Goal: Information Seeking & Learning: Learn about a topic

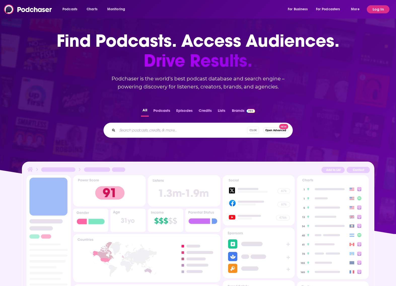
scroll to position [126, 0]
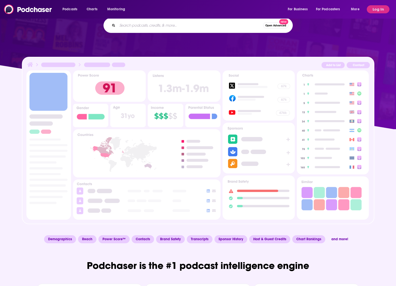
click at [147, 29] on input "Search podcasts, credits, & more..." at bounding box center [190, 25] width 146 height 8
type input "KI"
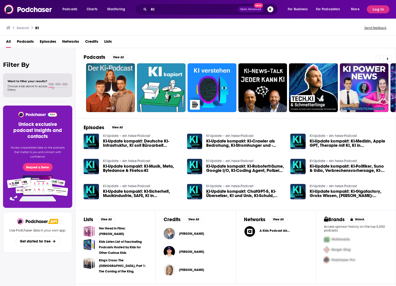
click at [24, 39] on span "Podcasts" at bounding box center [25, 42] width 17 height 10
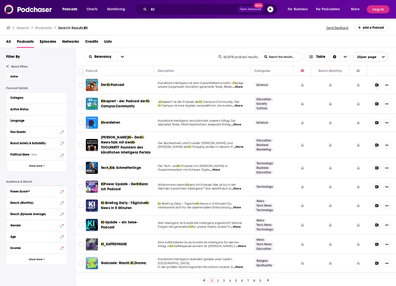
click at [238, 86] on span "...More" at bounding box center [237, 87] width 10 height 4
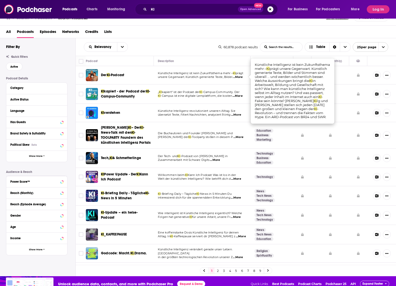
scroll to position [15, 0]
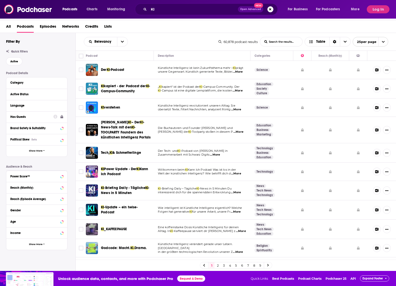
click at [22, 116] on div "Has Guests" at bounding box center [30, 117] width 40 height 4
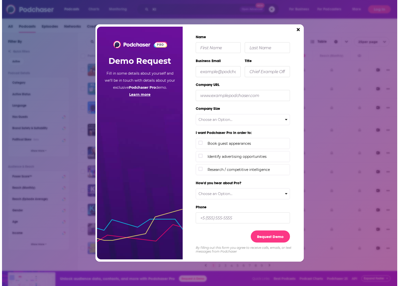
scroll to position [0, 0]
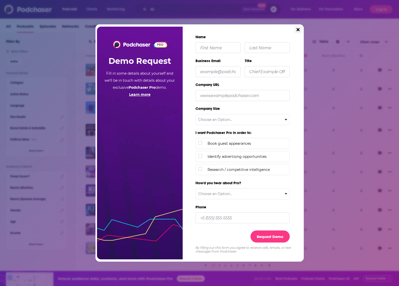
click at [298, 30] on icon "Close" at bounding box center [298, 29] width 3 height 3
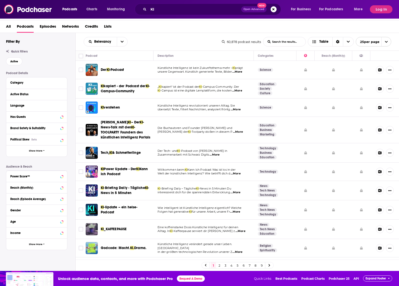
click at [380, 11] on button "Log In" at bounding box center [381, 9] width 23 height 8
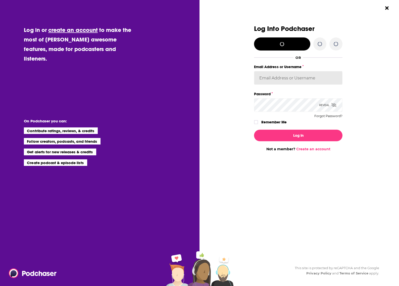
type input "[EMAIL_ADDRESS][DOMAIN_NAME]"
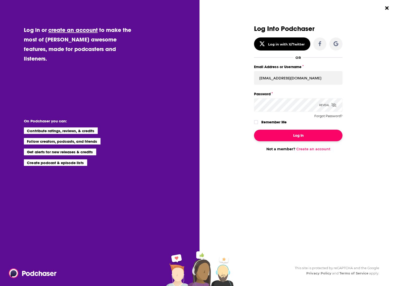
click at [298, 137] on button "Log In" at bounding box center [298, 136] width 89 height 12
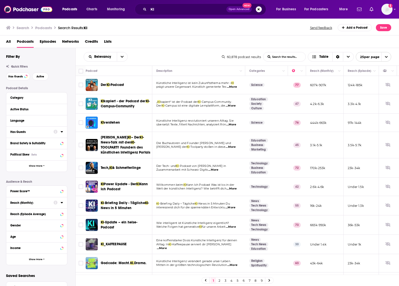
click at [36, 132] on div "Has Guests" at bounding box center [30, 132] width 40 height 4
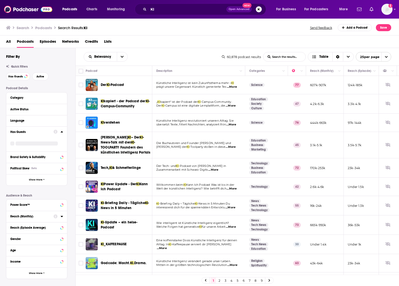
click at [15, 132] on div "Has Guests" at bounding box center [30, 132] width 40 height 4
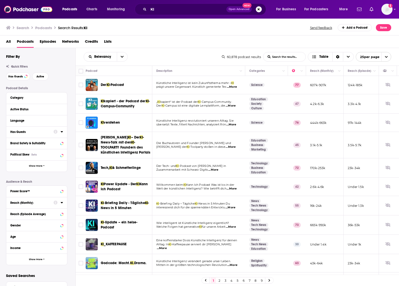
click at [53, 134] on button "Has Guests" at bounding box center [31, 132] width 43 height 6
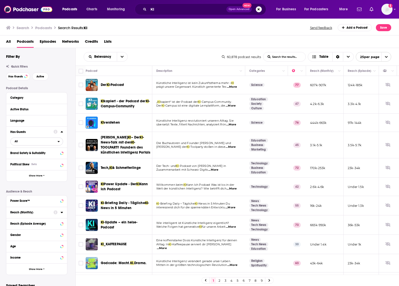
click at [48, 144] on span "All" at bounding box center [34, 141] width 47 height 7
click at [43, 157] on span "5k" at bounding box center [53, 158] width 20 height 3
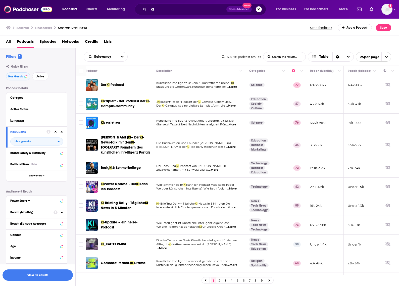
click at [238, 87] on p "prägt unsere Gegenwart. Künstlich generierte Tex ...More" at bounding box center [198, 87] width 85 height 4
click at [237, 87] on span "...More" at bounding box center [232, 87] width 10 height 4
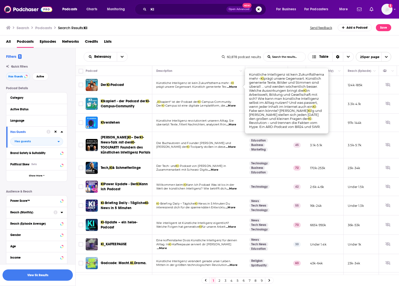
click at [181, 58] on div "Relevancy List Search Input Search the results... Table" at bounding box center [153, 57] width 138 height 10
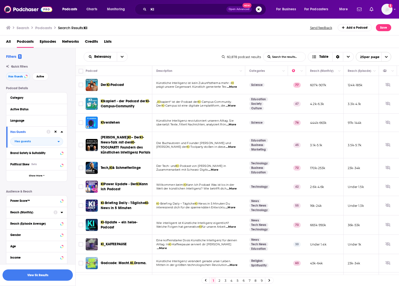
click at [120, 83] on span "-Podcast" at bounding box center [117, 85] width 14 height 4
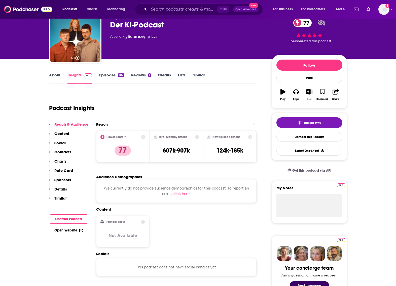
scroll to position [50, 0]
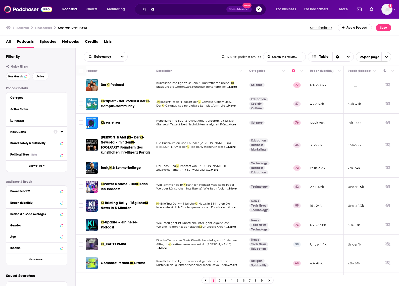
click at [19, 131] on div "Has Guests" at bounding box center [30, 132] width 40 height 4
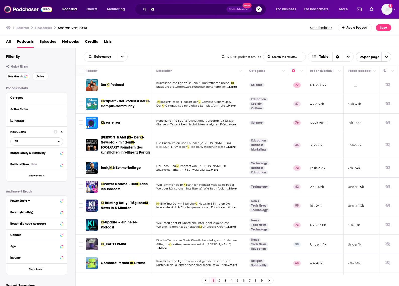
click at [37, 141] on span "All" at bounding box center [34, 141] width 47 height 7
click at [34, 158] on span "Has guests" at bounding box center [28, 158] width 30 height 3
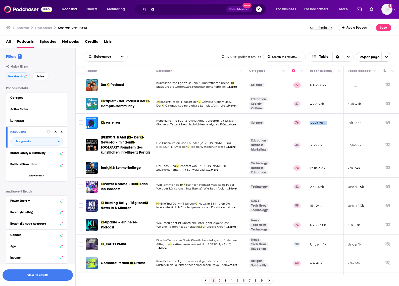
drag, startPoint x: 328, startPoint y: 121, endPoint x: 308, endPoint y: 123, distance: 19.7
click at [308, 123] on td "444k-663k" at bounding box center [325, 123] width 38 height 18
click at [236, 125] on span "...More" at bounding box center [231, 125] width 10 height 4
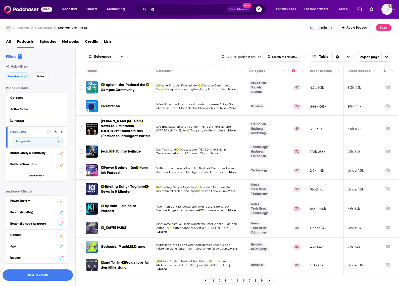
scroll to position [25, 0]
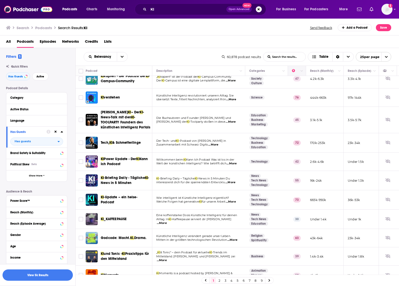
click at [306, 74] on th at bounding box center [297, 71] width 18 height 10
click at [285, 69] on button "Column Actions" at bounding box center [284, 71] width 6 height 6
click at [337, 167] on div at bounding box center [199, 143] width 399 height 286
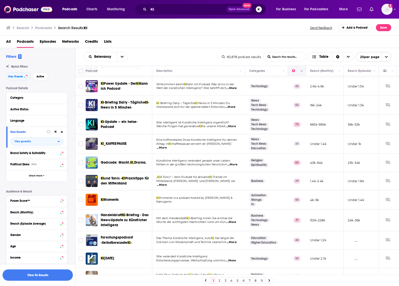
click at [292, 70] on th at bounding box center [297, 71] width 18 height 10
click at [257, 70] on button "Move" at bounding box center [266, 71] width 34 height 6
click at [259, 73] on button "Move" at bounding box center [266, 71] width 34 height 6
click at [284, 70] on icon "Column Actions" at bounding box center [284, 71] width 3 height 3
click at [53, 192] on div at bounding box center [199, 143] width 399 height 286
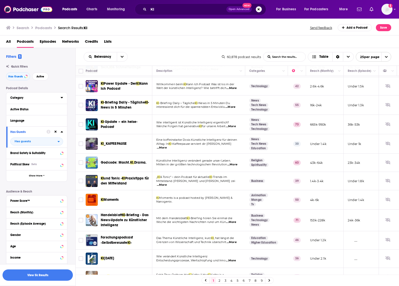
click at [59, 98] on button "Category" at bounding box center [35, 98] width 50 height 6
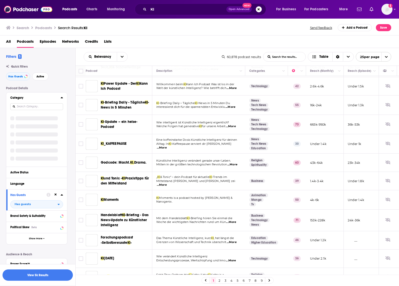
click at [61, 99] on div "Category" at bounding box center [36, 98] width 53 height 6
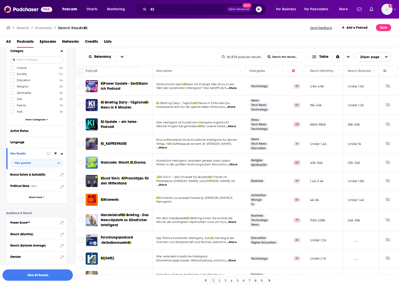
scroll to position [50, 0]
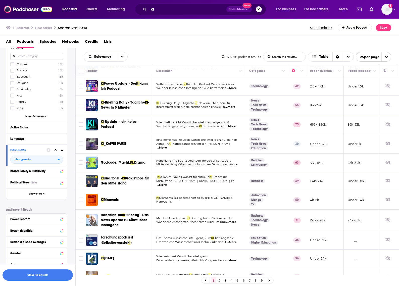
click at [41, 115] on span "More Categories" at bounding box center [35, 116] width 20 height 3
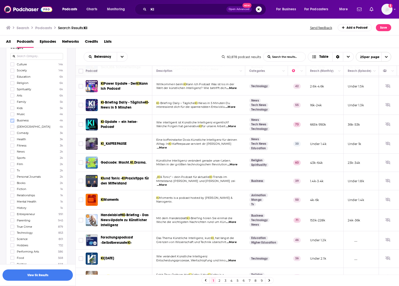
click at [14, 120] on label at bounding box center [12, 121] width 4 height 4
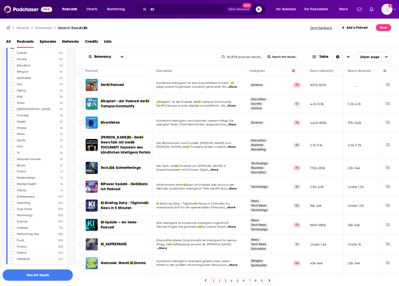
scroll to position [75, 0]
click at [47, 276] on button "View 651 Results" at bounding box center [38, 275] width 70 height 11
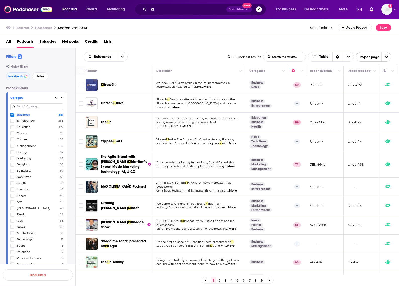
drag, startPoint x: 54, startPoint y: 97, endPoint x: 55, endPoint y: 102, distance: 5.3
click at [55, 97] on button at bounding box center [56, 98] width 4 height 4
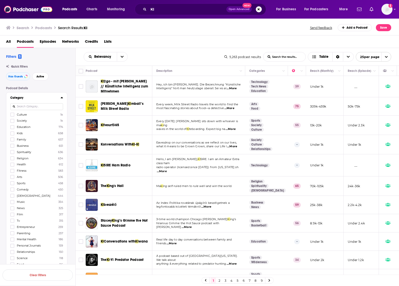
click at [95, 27] on div "Search Podcasts Search Results: KI Send feedback Add a Podcast Save" at bounding box center [198, 27] width 385 height 7
click at [88, 27] on span "KI" at bounding box center [86, 27] width 4 height 5
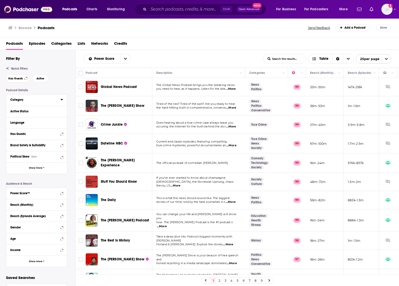
click at [19, 102] on div "Category" at bounding box center [33, 100] width 47 height 4
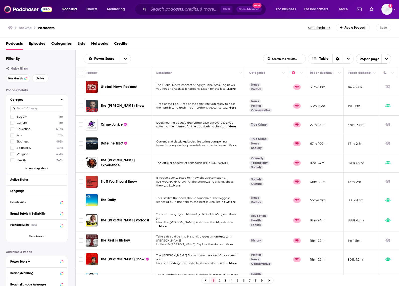
click at [39, 166] on div "Society 1m Culture 1m Education 694k Arts 511k Business 485k Spirituality 434k …" at bounding box center [36, 143] width 53 height 58
click at [39, 168] on span "More Categories" at bounding box center [35, 168] width 20 height 3
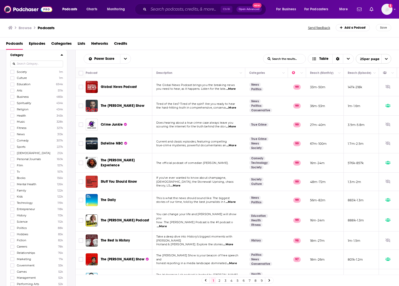
scroll to position [50, 0]
click at [12, 197] on icon at bounding box center [12, 197] width 3 height 3
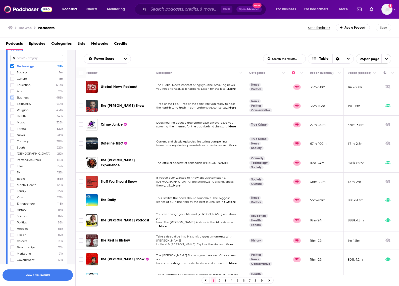
click at [11, 97] on icon at bounding box center [12, 97] width 3 height 3
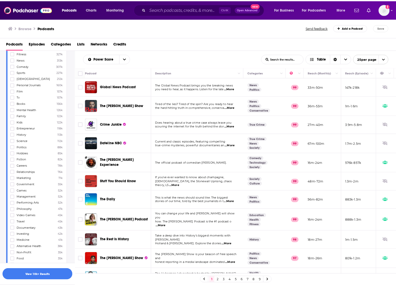
scroll to position [126, 0]
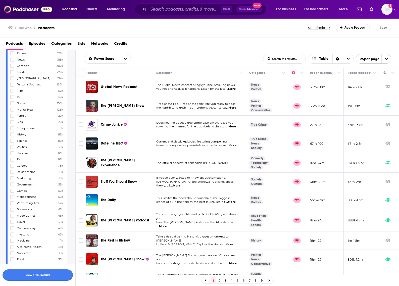
click at [52, 274] on button "View 10k+ Results" at bounding box center [38, 275] width 70 height 11
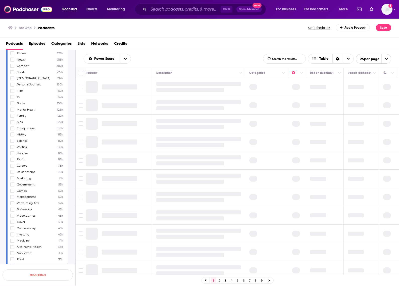
click at [98, 34] on div "Browse Podcasts Send feedback Add a Podcast Save" at bounding box center [200, 27] width 400 height 19
click at [48, 27] on h1 "Podcasts" at bounding box center [46, 27] width 17 height 5
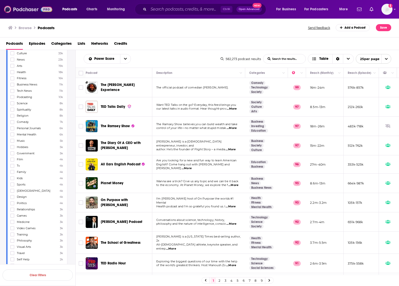
click at [32, 9] on img at bounding box center [28, 10] width 48 height 10
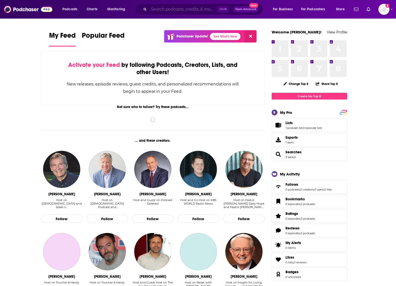
click at [189, 10] on input "Search podcasts, credits, & more..." at bounding box center [183, 9] width 68 height 8
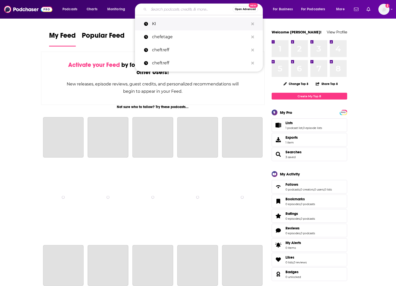
click at [168, 23] on p "KI" at bounding box center [200, 23] width 97 height 13
type input "KI"
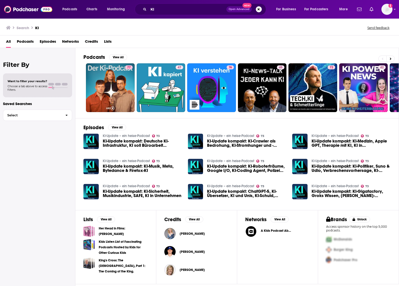
click at [116, 141] on span "KI-Update kompakt: Deutsche KI-Infrastruktur, KI soll Büroarbeit ersetzen, KI-S…" at bounding box center [142, 143] width 79 height 9
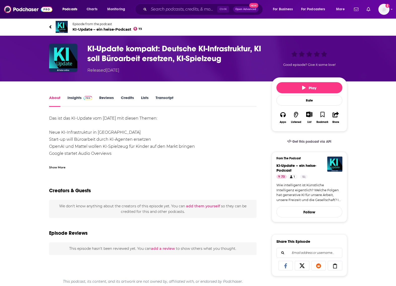
click at [84, 30] on span "KI-Update – ein heise-Podcast 73" at bounding box center [107, 29] width 70 height 5
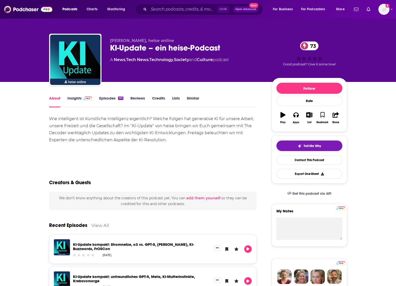
click at [135, 97] on link "Reviews" at bounding box center [137, 102] width 15 height 12
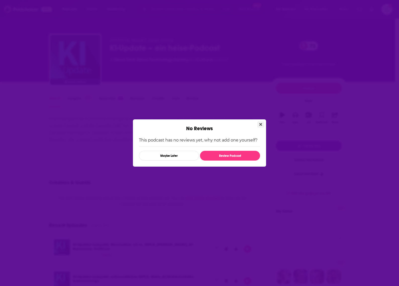
click at [261, 124] on icon "Close" at bounding box center [260, 124] width 3 height 4
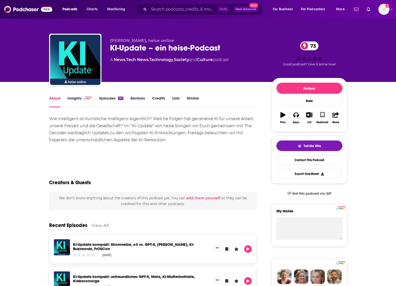
click at [75, 98] on link "Insights" at bounding box center [79, 102] width 25 height 12
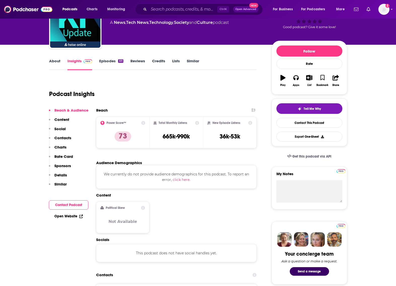
scroll to position [25, 0]
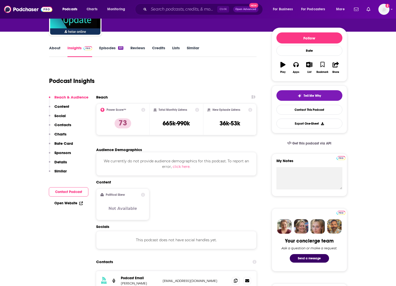
click at [62, 160] on p "Details" at bounding box center [60, 162] width 13 height 5
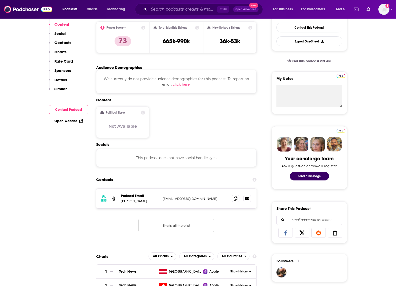
scroll to position [79, 0]
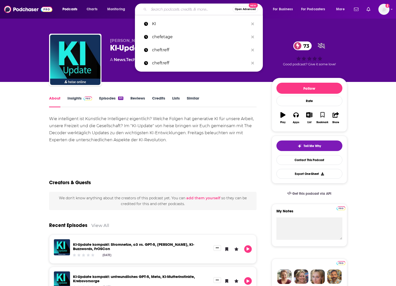
click at [156, 7] on input "Search podcasts, credits, & more..." at bounding box center [191, 9] width 84 height 8
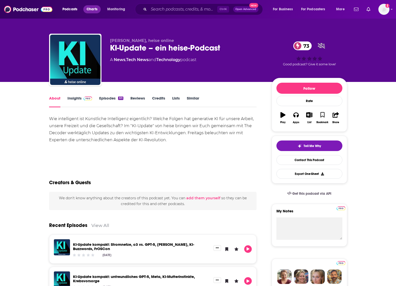
click at [94, 9] on span "Charts" at bounding box center [91, 9] width 11 height 7
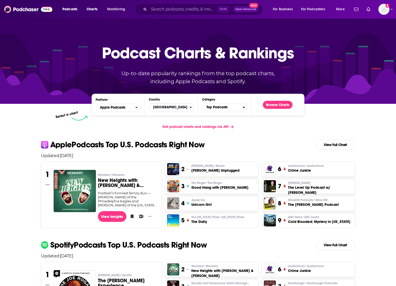
click at [170, 107] on span "[GEOGRAPHIC_DATA]" at bounding box center [169, 107] width 40 height 9
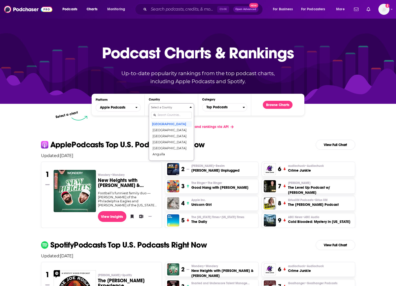
click at [168, 116] on input "Countries" at bounding box center [171, 115] width 40 height 7
type input "ger"
click at [172, 123] on button "[GEOGRAPHIC_DATA]" at bounding box center [171, 124] width 40 height 6
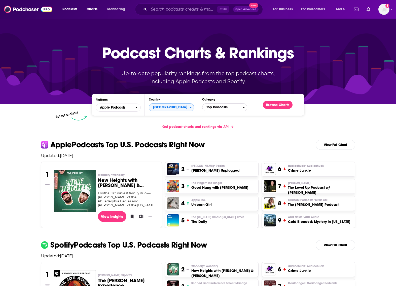
click at [222, 109] on span "Top Podcasts" at bounding box center [222, 107] width 40 height 9
click at [244, 156] on div "Top Podcasts Arts Arts / Books Arts / Design Arts / Fashion & Beauty Arts / Foo…" at bounding box center [224, 140] width 40 height 38
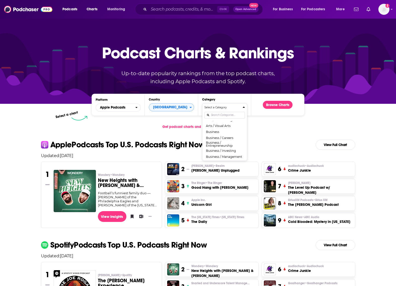
click at [244, 156] on div "Top Podcasts Arts Arts / Books Arts / Design Arts / Fashion & Beauty Arts / Foo…" at bounding box center [224, 140] width 40 height 38
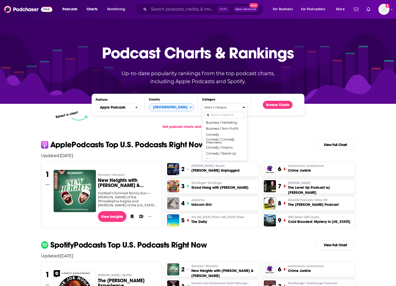
click at [244, 156] on div "Top Podcasts Arts Arts / Books Arts / Design Arts / Fashion & Beauty Arts / Foo…" at bounding box center [224, 140] width 40 height 38
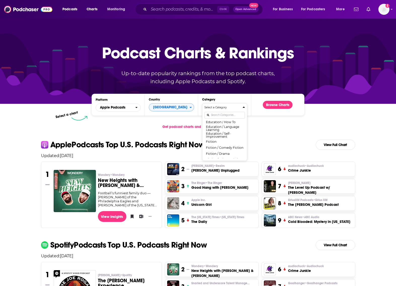
click at [244, 156] on div "Top Podcasts Arts Arts / Books Arts / Design Arts / Fashion & Beauty Arts / Foo…" at bounding box center [224, 140] width 40 height 38
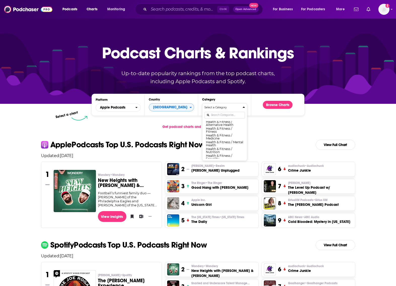
click at [244, 156] on div "Top Podcasts Arts Arts / Books Arts / Design Arts / Fashion & Beauty Arts / Foo…" at bounding box center [224, 140] width 40 height 38
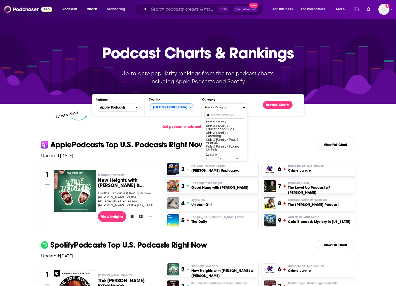
click at [244, 156] on div "Top Podcasts Arts Arts / Books Arts / Design Arts / Fashion & Beauty Arts / Foo…" at bounding box center [224, 140] width 40 height 38
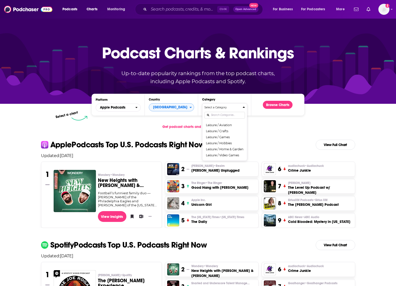
click at [244, 156] on div "Top Podcasts Arts Arts / Books Arts / Design Arts / Fashion & Beauty Arts / Foo…" at bounding box center [224, 140] width 40 height 38
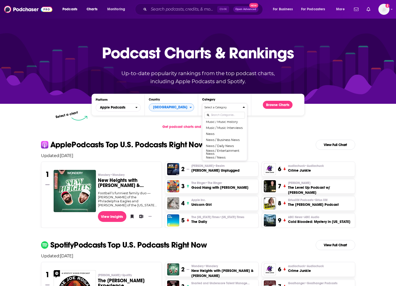
click at [244, 156] on div "Top Podcasts Arts Arts / Books Arts / Design Arts / Fashion & Beauty Arts / Foo…" at bounding box center [224, 140] width 40 height 38
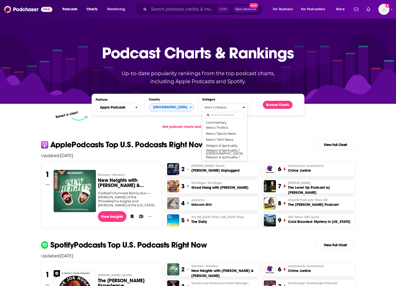
click at [244, 156] on div "Top Podcasts Arts Arts / Books Arts / Design Arts / Fashion & Beauty Arts / Foo…" at bounding box center [224, 140] width 40 height 38
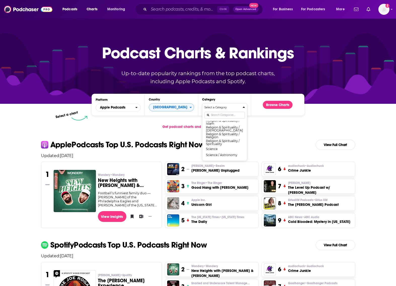
click at [244, 156] on div "Top Podcasts Arts Arts / Books Arts / Design Arts / Fashion & Beauty Arts / Foo…" at bounding box center [224, 140] width 40 height 38
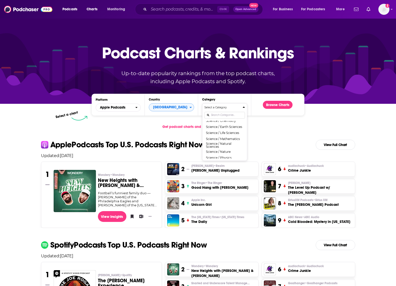
click at [244, 156] on div "Top Podcasts Arts Arts / Books Arts / Design Arts / Fashion & Beauty Arts / Foo…" at bounding box center [224, 140] width 40 height 38
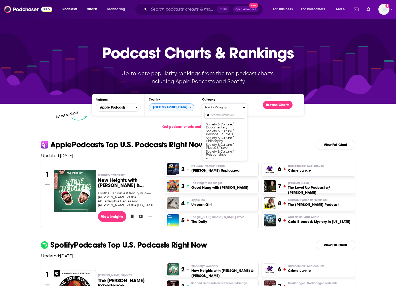
click at [244, 156] on div "Top Podcasts Arts Arts / Books Arts / Design Arts / Fashion & Beauty Arts / Foo…" at bounding box center [224, 140] width 40 height 38
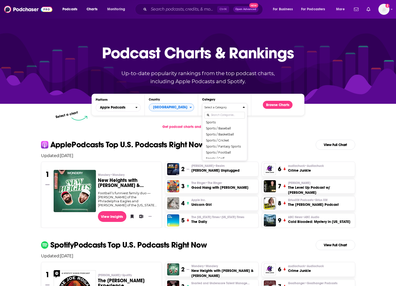
click at [244, 156] on div "Top Podcasts Arts Arts / Books Arts / Design Arts / Fashion & Beauty Arts / Foo…" at bounding box center [224, 140] width 40 height 38
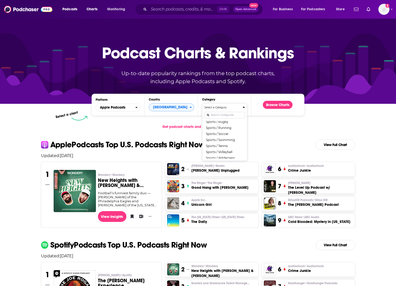
click at [244, 156] on div "Top Podcasts Arts Arts / Books Arts / Design Arts / Fashion & Beauty Arts / Foo…" at bounding box center [224, 140] width 40 height 38
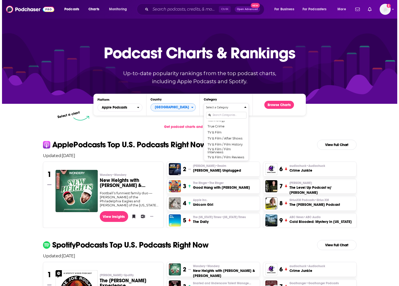
scroll to position [654, 0]
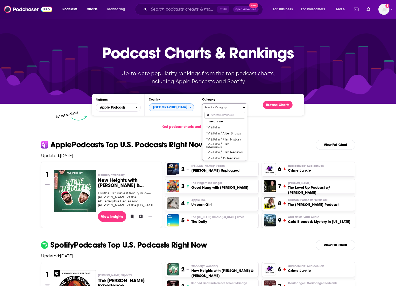
click at [213, 118] on button "Technology" at bounding box center [224, 115] width 40 height 6
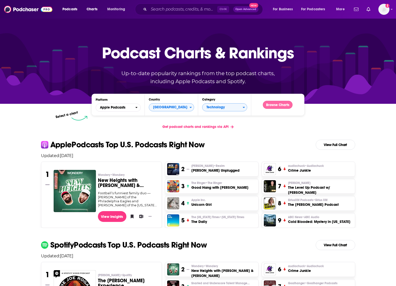
click at [276, 104] on button "Browse Charts" at bounding box center [278, 105] width 30 height 8
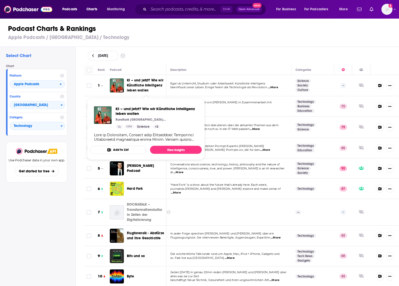
click at [22, 224] on div "Select Chart Chart Platform Apple Podcasts Country [GEOGRAPHIC_DATA] Category T…" at bounding box center [37, 181] width 75 height 268
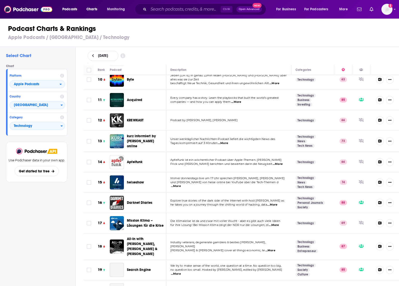
scroll to position [201, 0]
